Goal: Information Seeking & Learning: Find specific fact

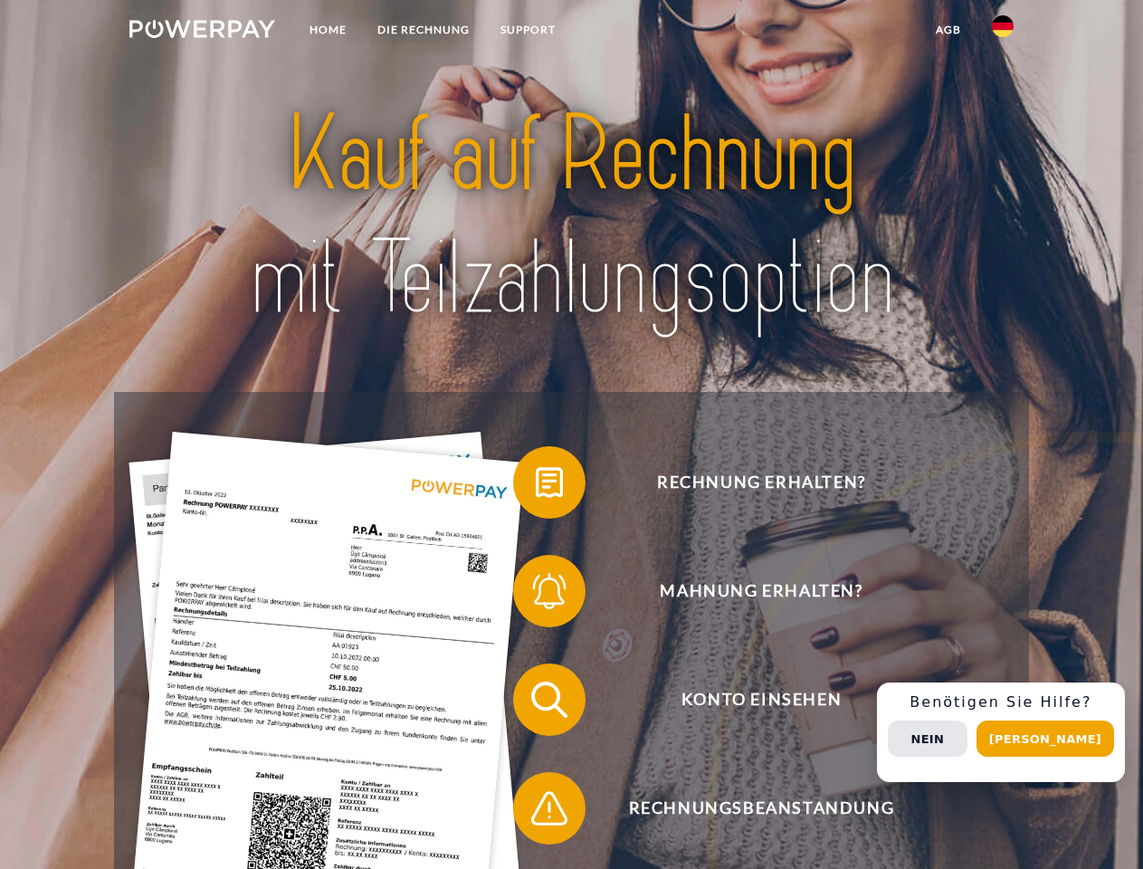
click at [202, 32] on img at bounding box center [202, 29] width 146 height 18
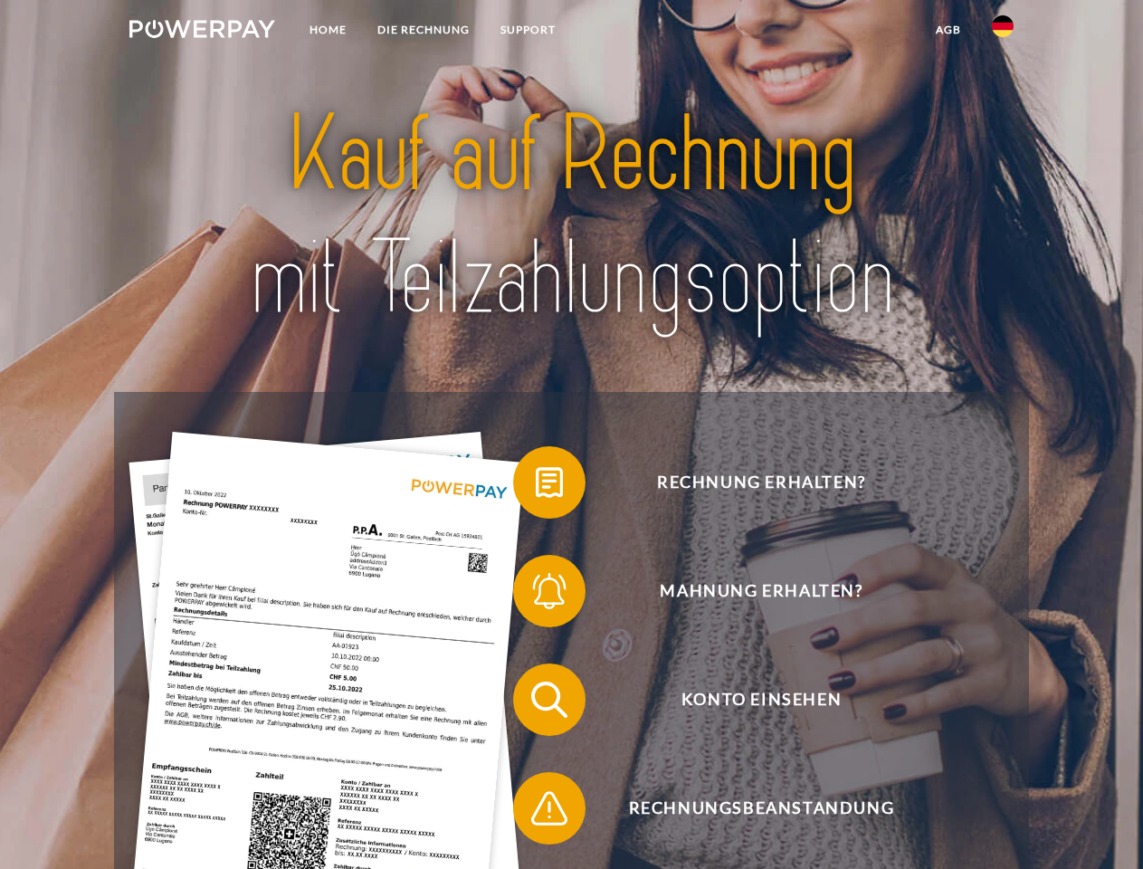
click at [1003, 32] on img at bounding box center [1003, 26] width 22 height 22
click at [948, 30] on link "agb" at bounding box center [949, 30] width 56 height 33
click at [536, 486] on span at bounding box center [522, 482] width 91 height 91
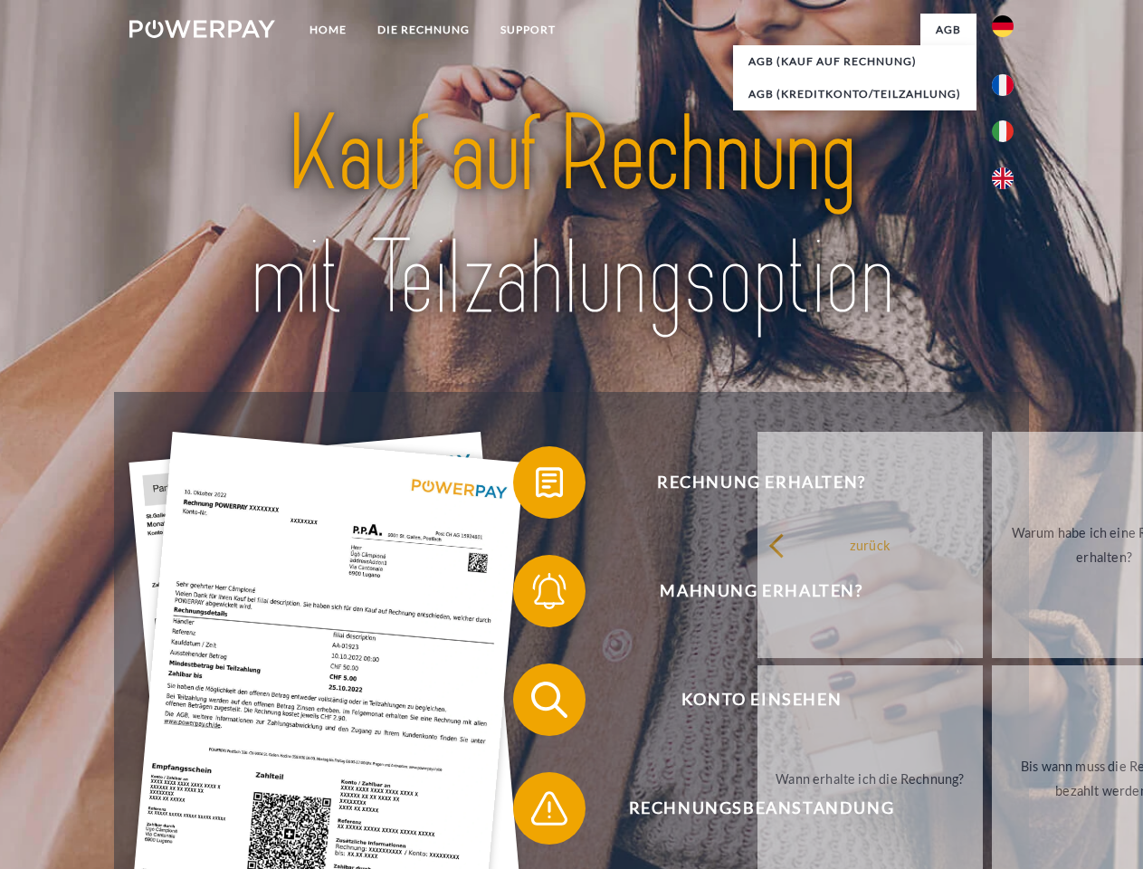
click at [536, 595] on div "Rechnung erhalten? Mahnung erhalten? Konto einsehen" at bounding box center [571, 754] width 914 height 724
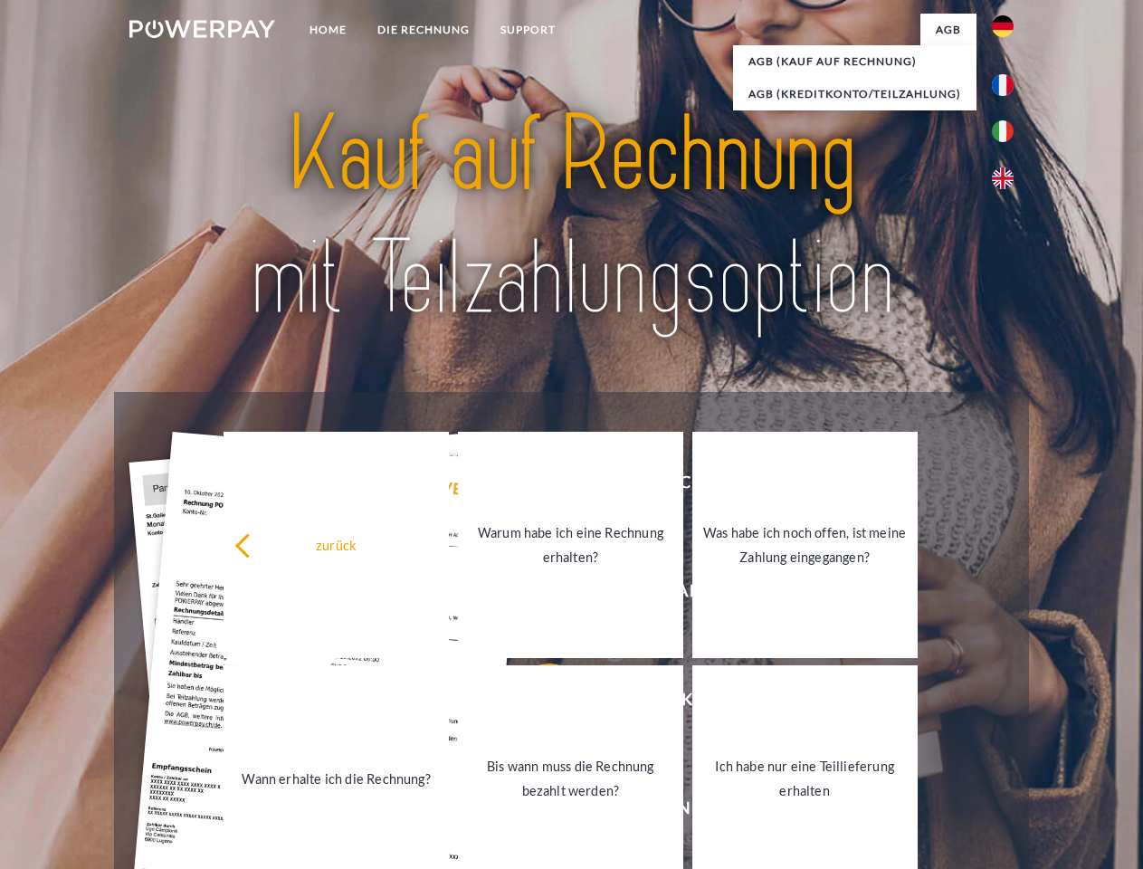
click at [536, 703] on link "Bis wann muss die Rechnung bezahlt werden?" at bounding box center [570, 778] width 225 height 226
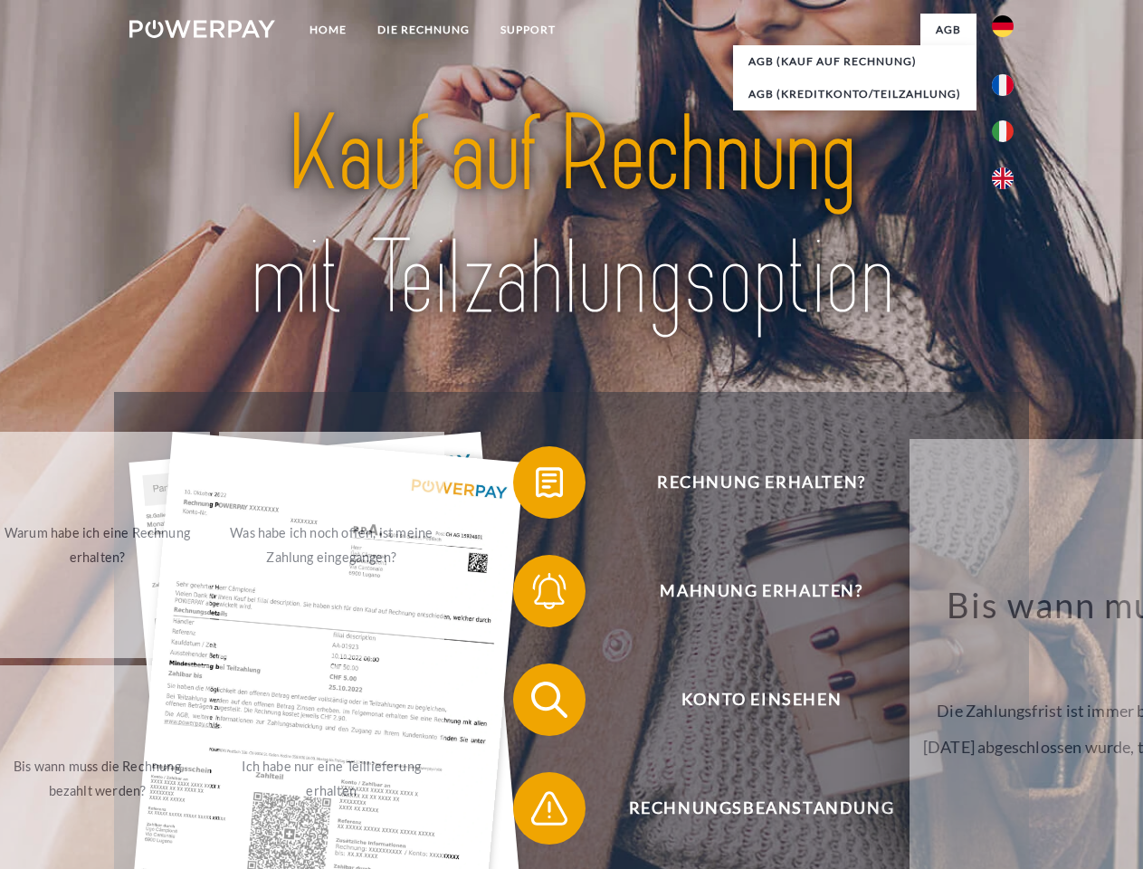
click at [536, 812] on span at bounding box center [522, 808] width 91 height 91
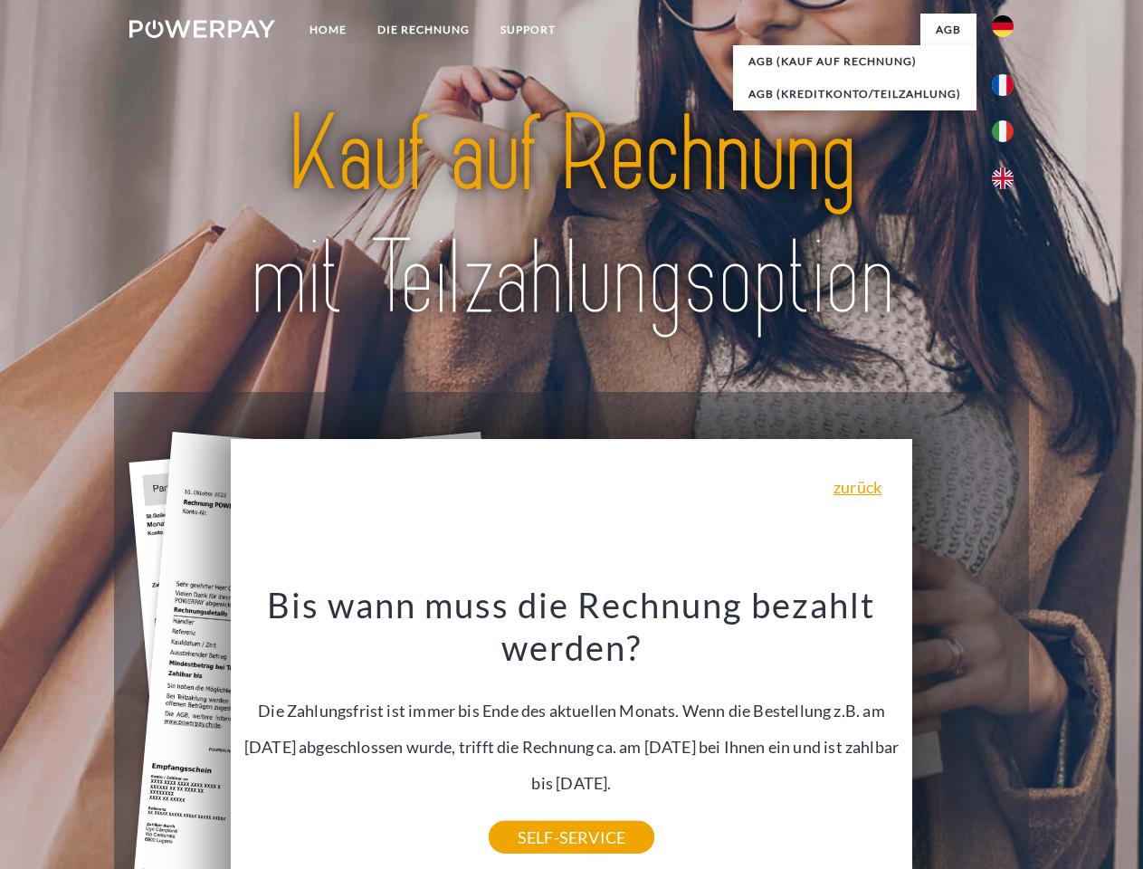
click at [1008, 732] on div "Rechnung erhalten? Mahnung erhalten? Konto einsehen" at bounding box center [571, 754] width 914 height 724
click at [963, 736] on span "Konto einsehen" at bounding box center [762, 700] width 444 height 72
click at [1052, 739] on header "Home DIE RECHNUNG SUPPORT" at bounding box center [571, 625] width 1143 height 1250
